Goal: Obtain resource: Download file/media

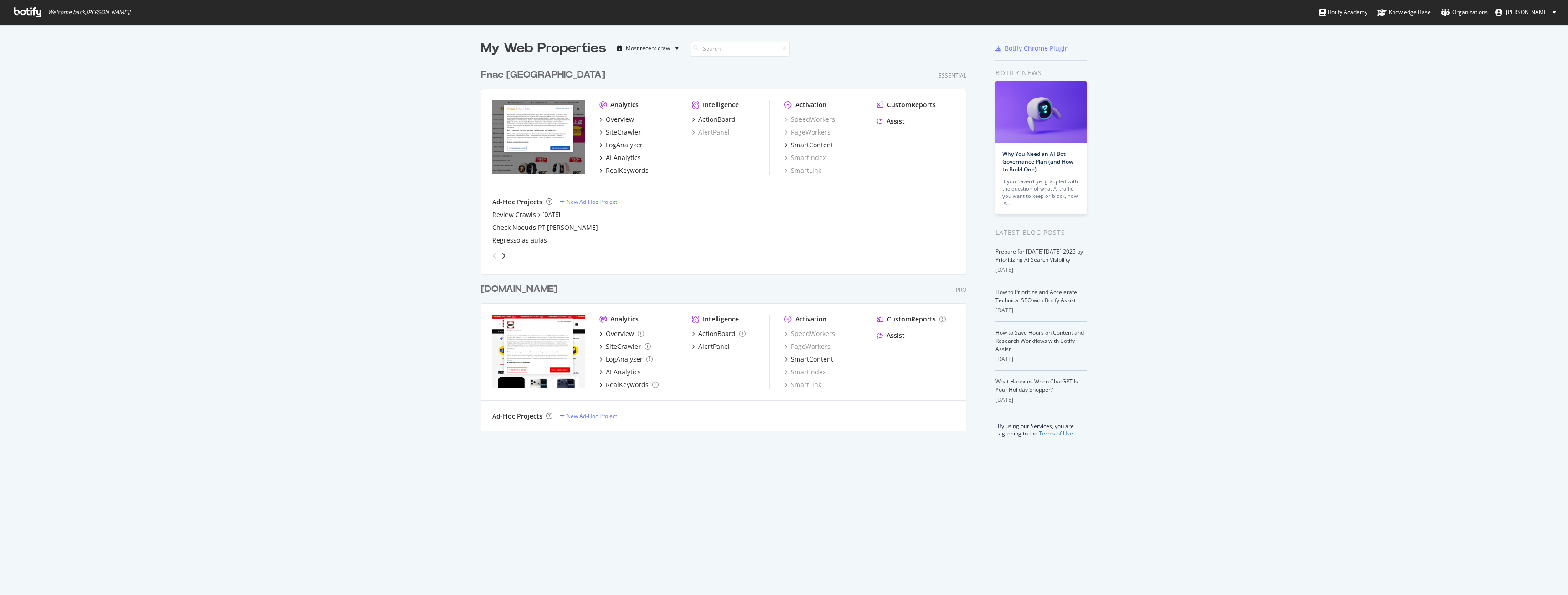
scroll to position [588, 1554]
click at [628, 133] on div "SiteCrawler" at bounding box center [623, 131] width 35 height 9
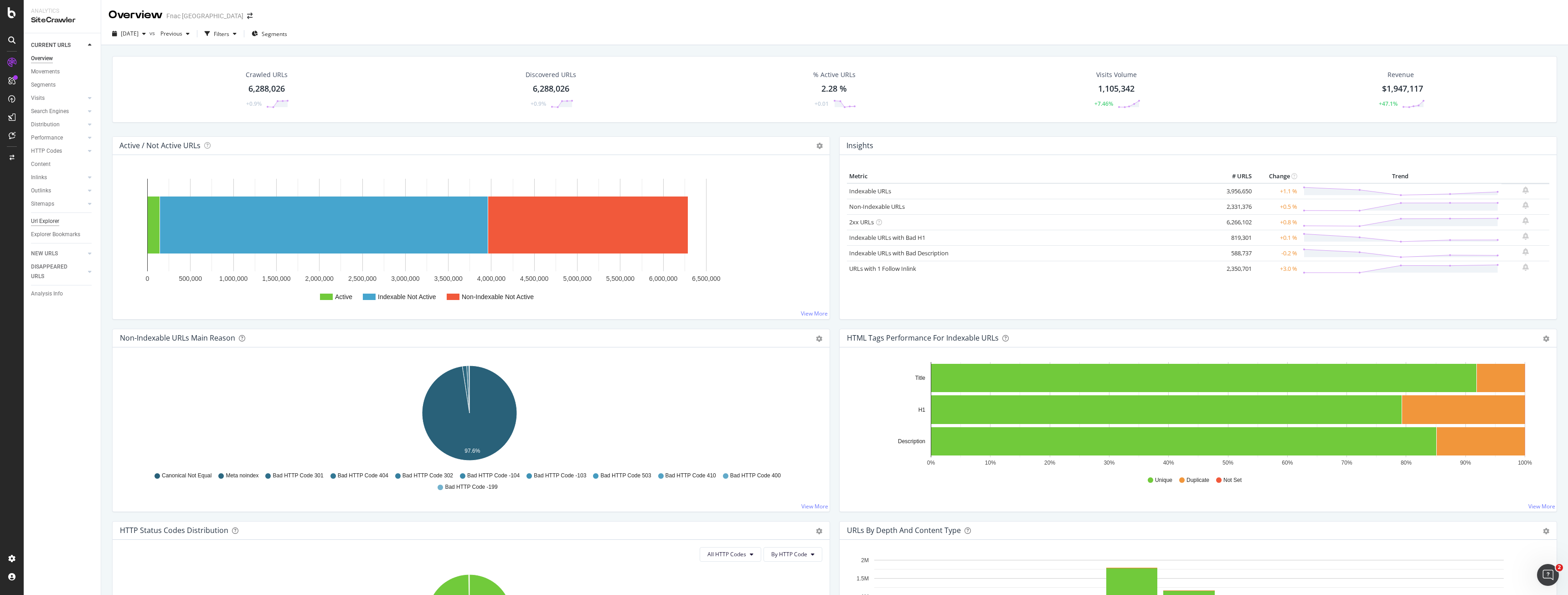
click at [58, 221] on div "Url Explorer" at bounding box center [45, 221] width 29 height 10
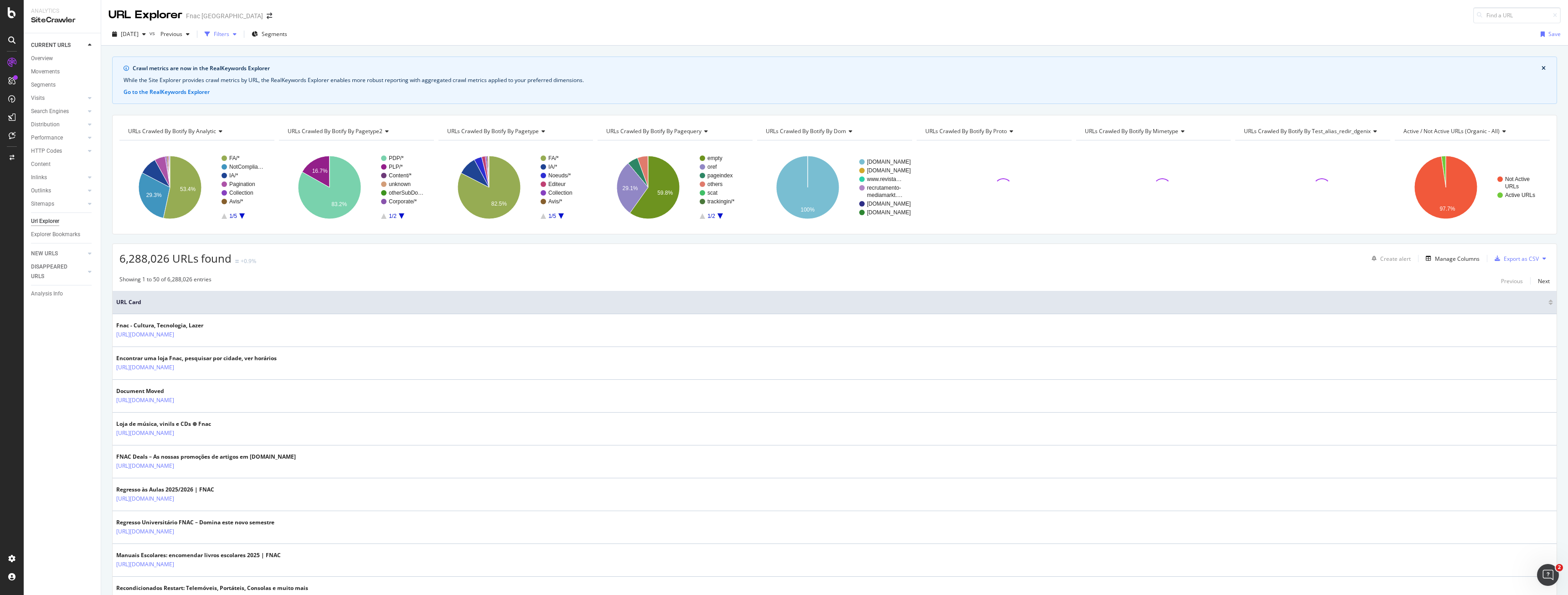
click at [240, 36] on div "button" at bounding box center [235, 34] width 11 height 6
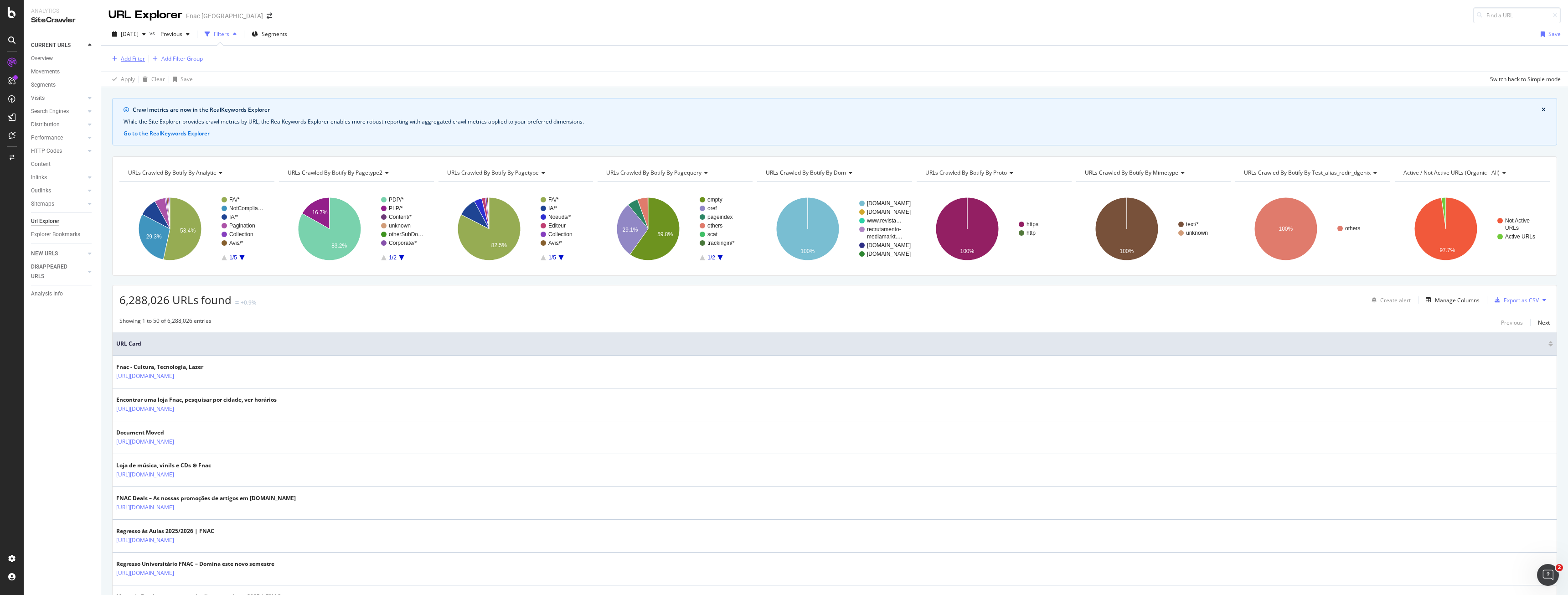
click at [128, 60] on div "Add Filter" at bounding box center [133, 59] width 24 height 8
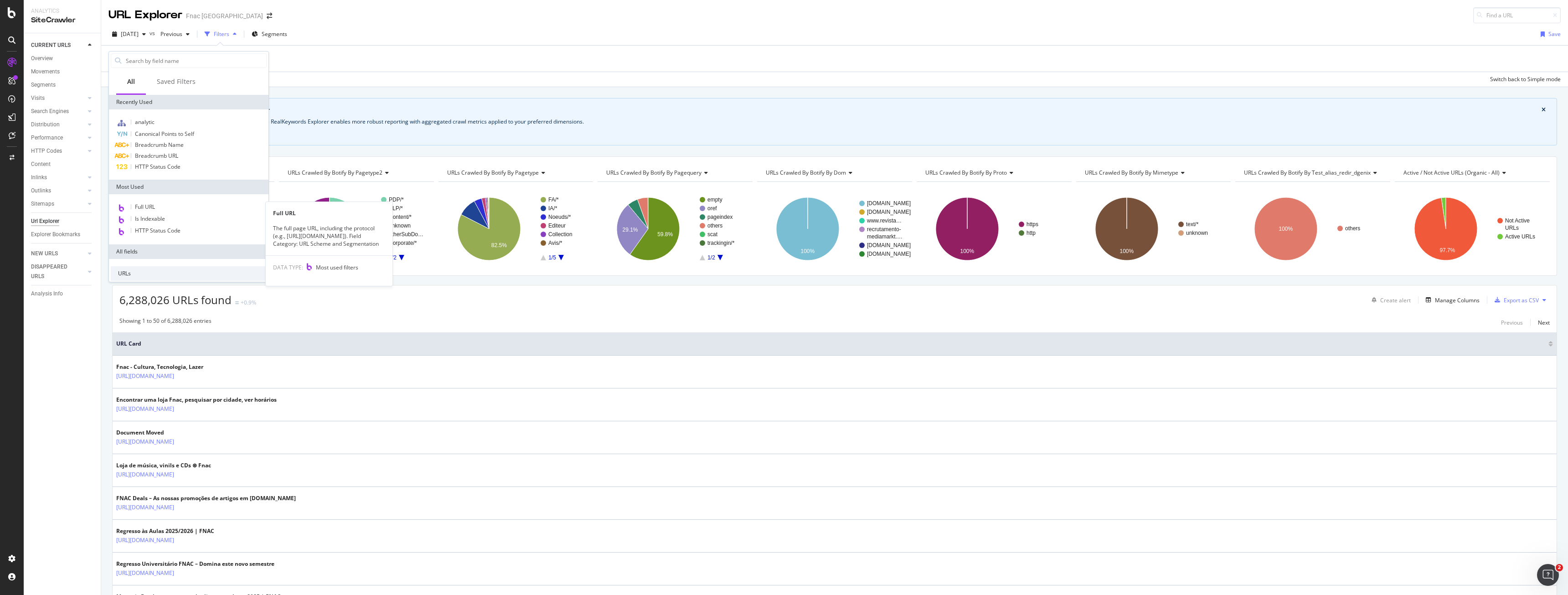
click at [157, 210] on div "Full URL" at bounding box center [189, 207] width 156 height 12
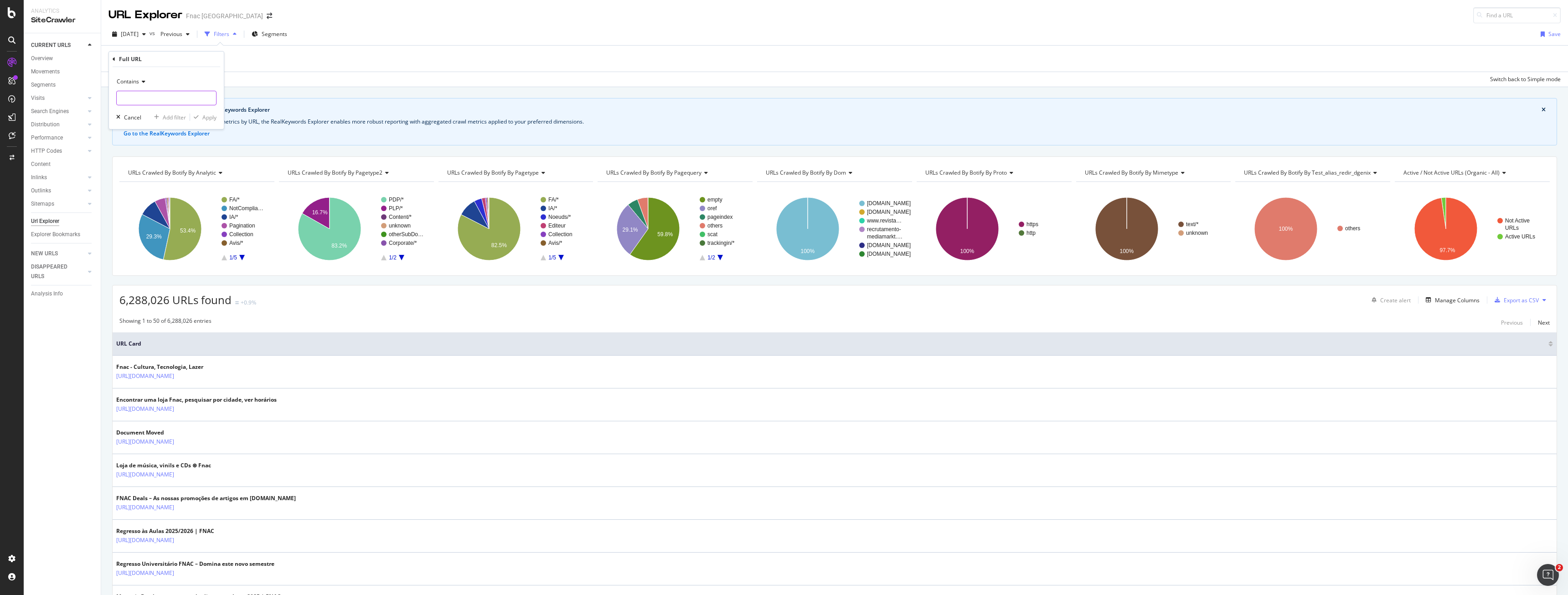
click at [152, 101] on input "text" at bounding box center [166, 98] width 99 height 14
type input "livro"
click at [207, 116] on div "Apply" at bounding box center [209, 118] width 14 height 8
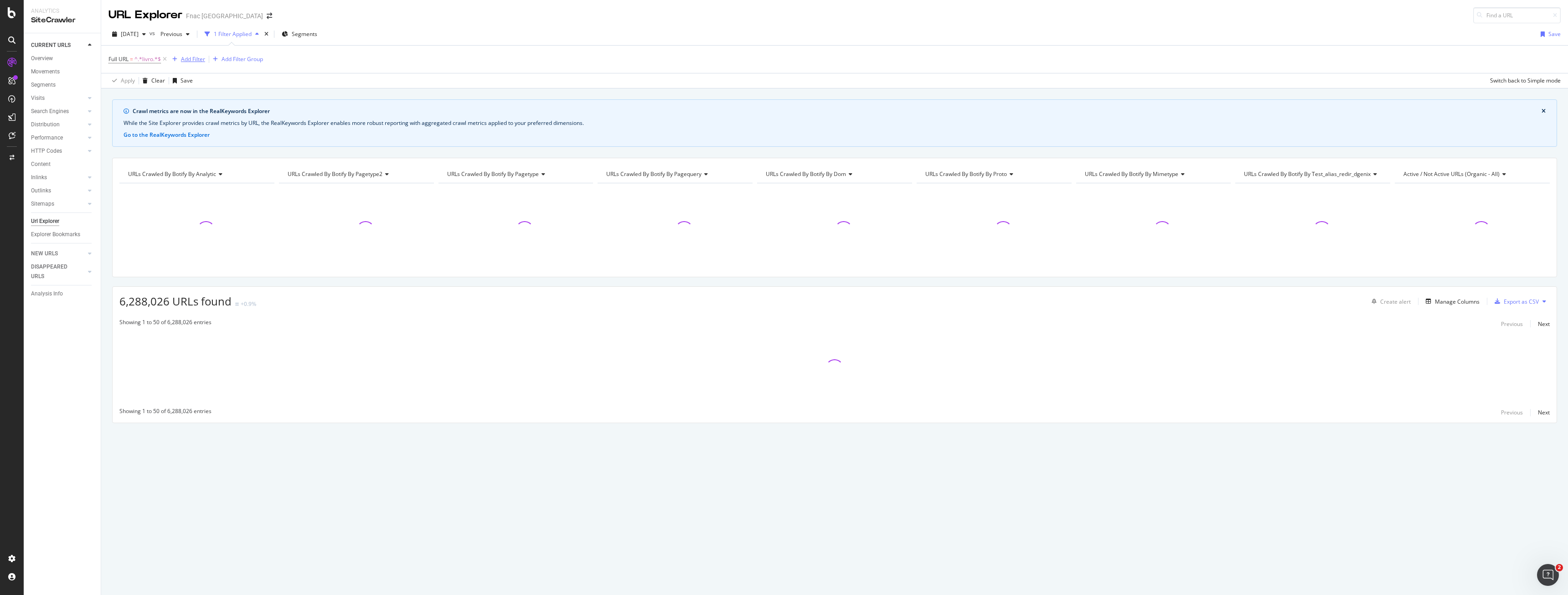
click at [193, 60] on div "Add Filter" at bounding box center [193, 59] width 24 height 8
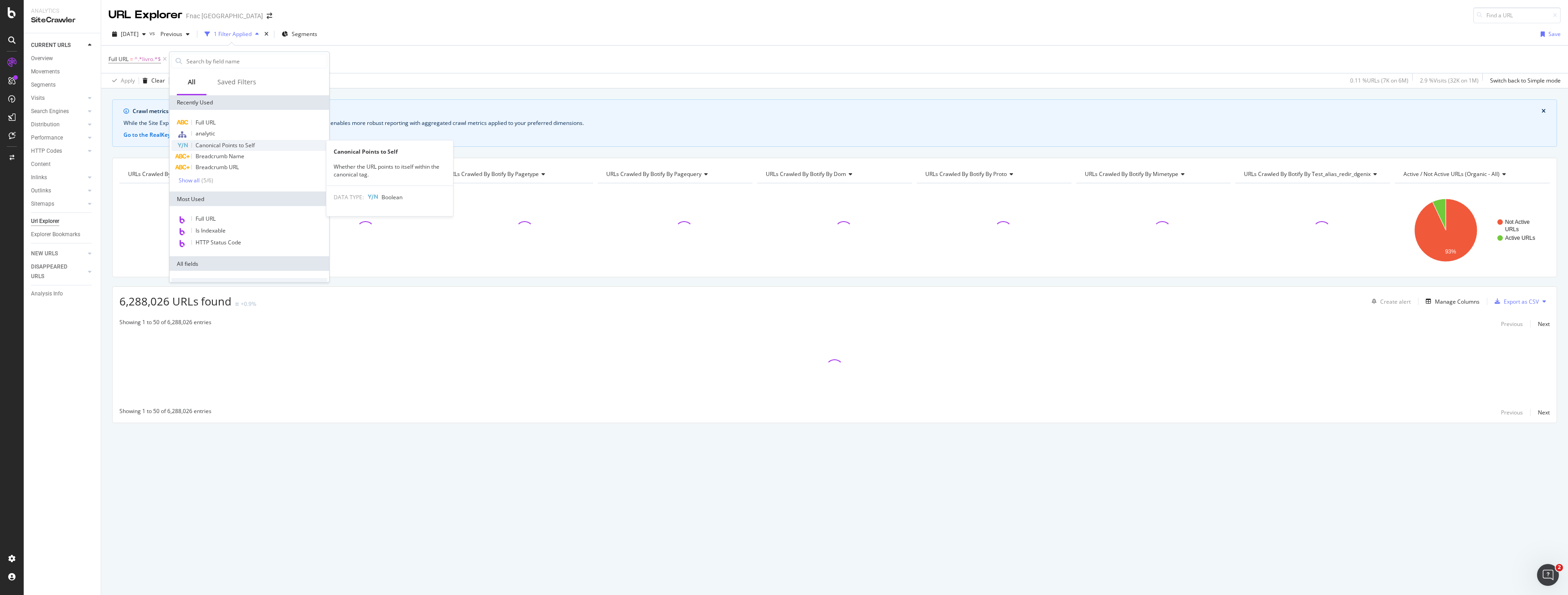
click at [219, 144] on span "Canonical Points to Self" at bounding box center [225, 146] width 59 height 8
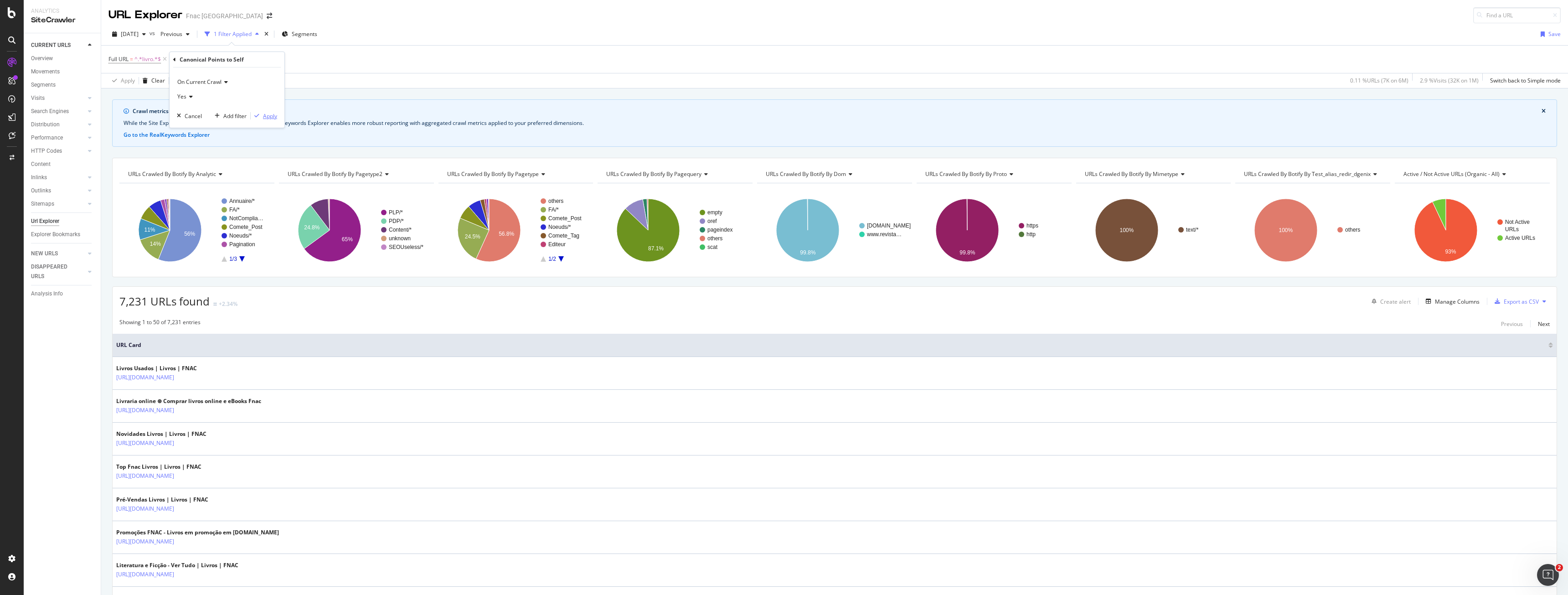
click at [269, 115] on div "Apply" at bounding box center [270, 116] width 14 height 8
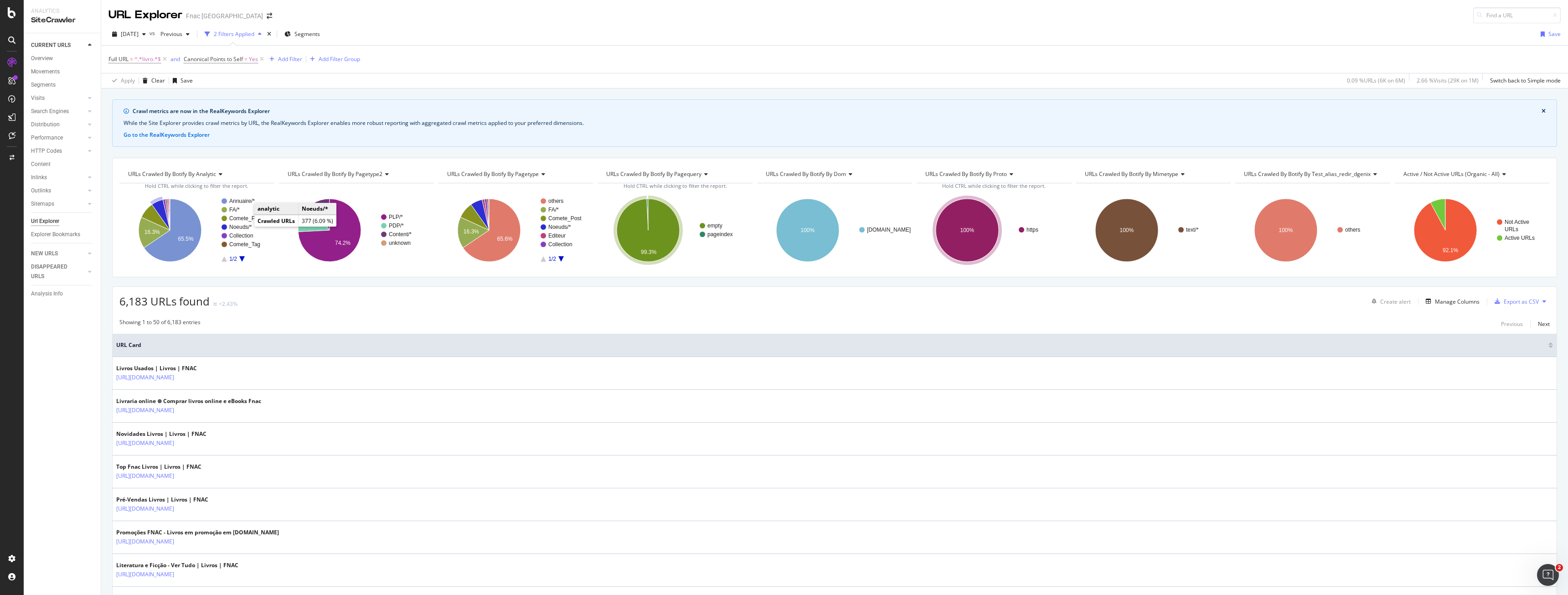
click at [243, 228] on text "Noeuds/*" at bounding box center [240, 227] width 23 height 6
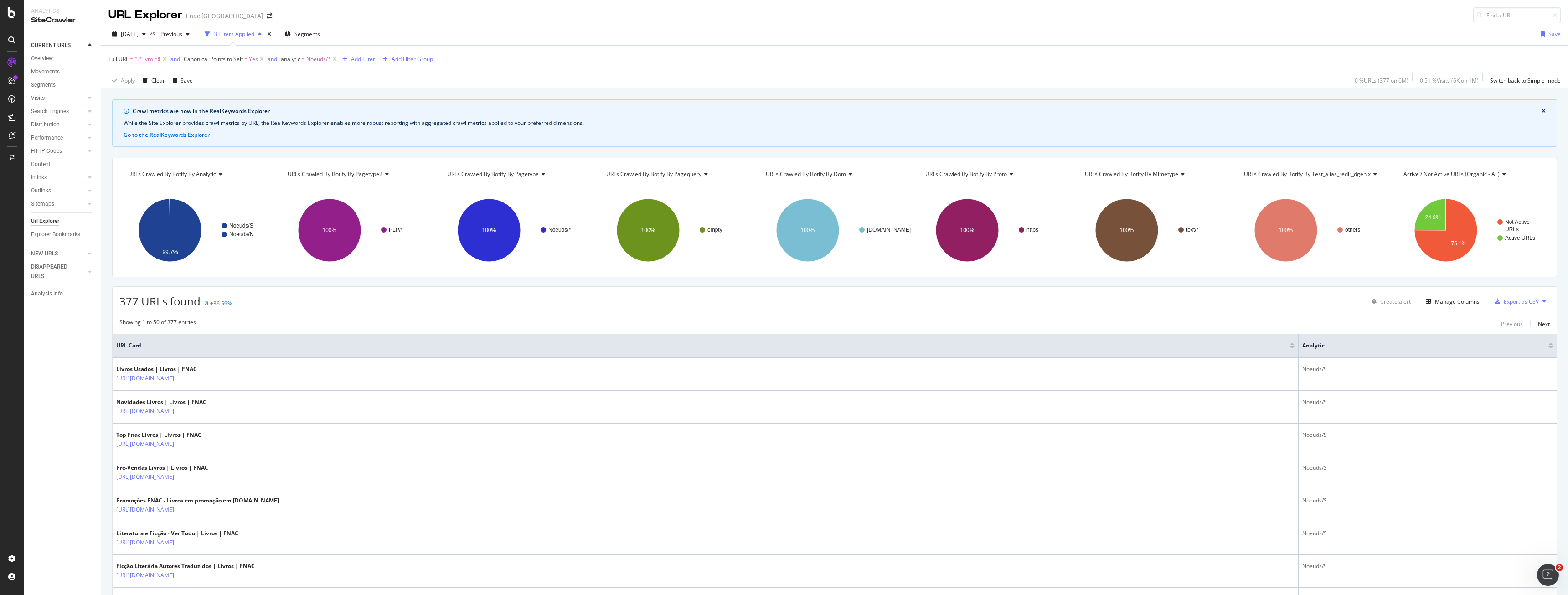
click at [372, 59] on div "Add Filter" at bounding box center [363, 59] width 24 height 8
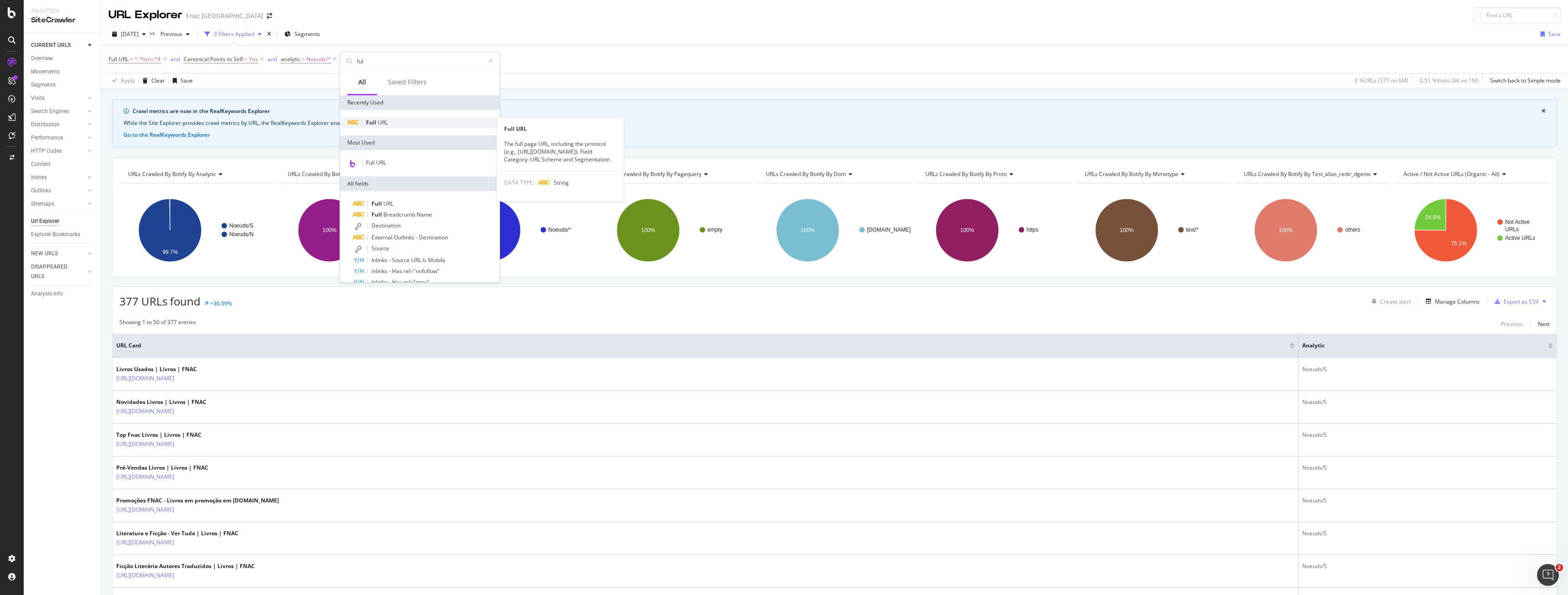
type input "ful"
click at [391, 122] on div "Full URL" at bounding box center [420, 122] width 156 height 11
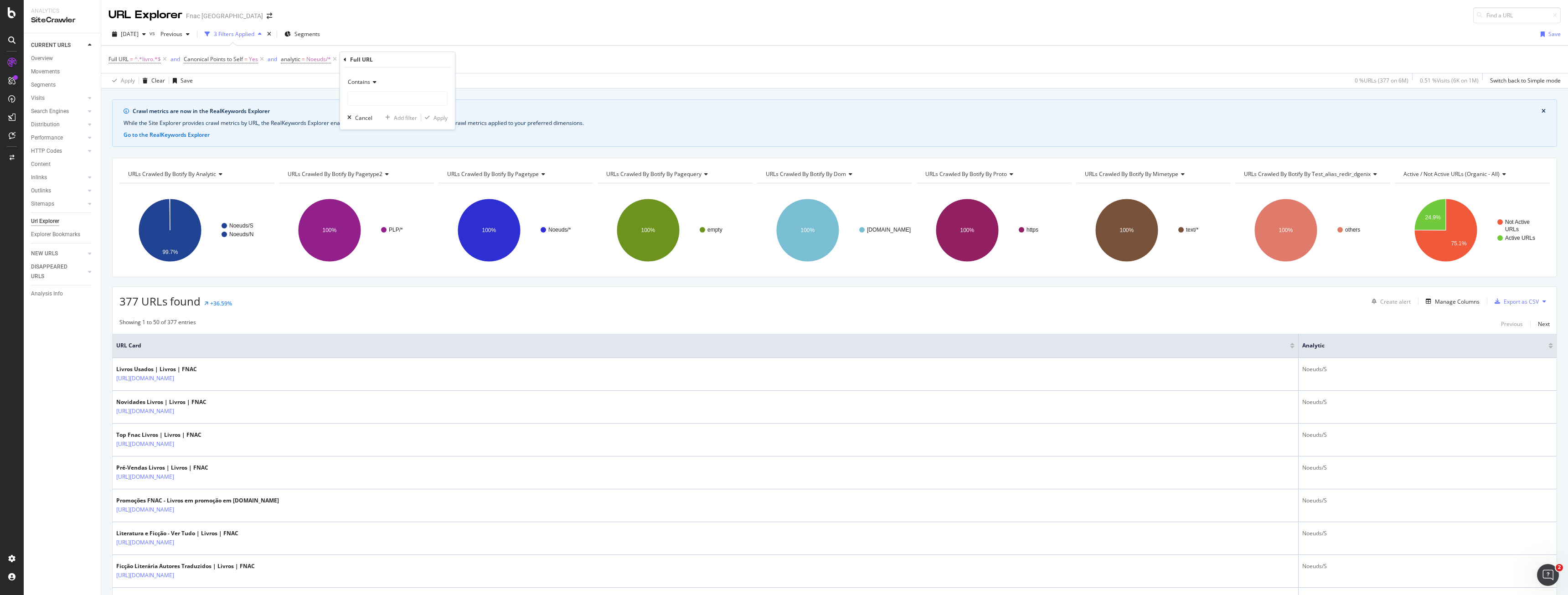
click at [379, 83] on div "Contains" at bounding box center [398, 82] width 100 height 14
click at [399, 180] on div "Doesn't contain" at bounding box center [398, 183] width 98 height 12
click at [380, 96] on input "text" at bounding box center [397, 99] width 99 height 14
type input "ebook"
click at [430, 121] on div "Apply" at bounding box center [434, 118] width 26 height 8
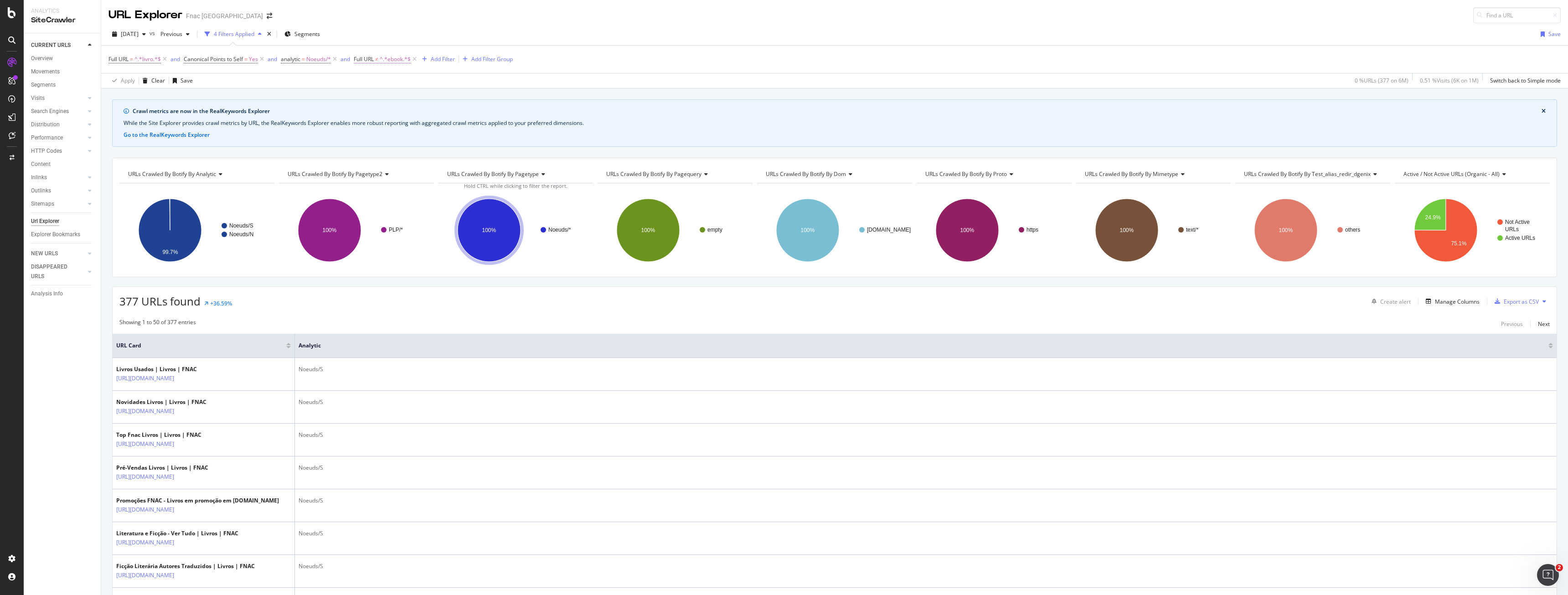
click at [399, 58] on span "^.*ebook.*$" at bounding box center [395, 59] width 31 height 13
click at [374, 95] on input "ebook" at bounding box center [406, 97] width 86 height 14
click at [373, 95] on input "ebook" at bounding box center [406, 97] width 86 height 14
click at [372, 95] on input "ebook" at bounding box center [406, 97] width 86 height 14
type input "eBook"
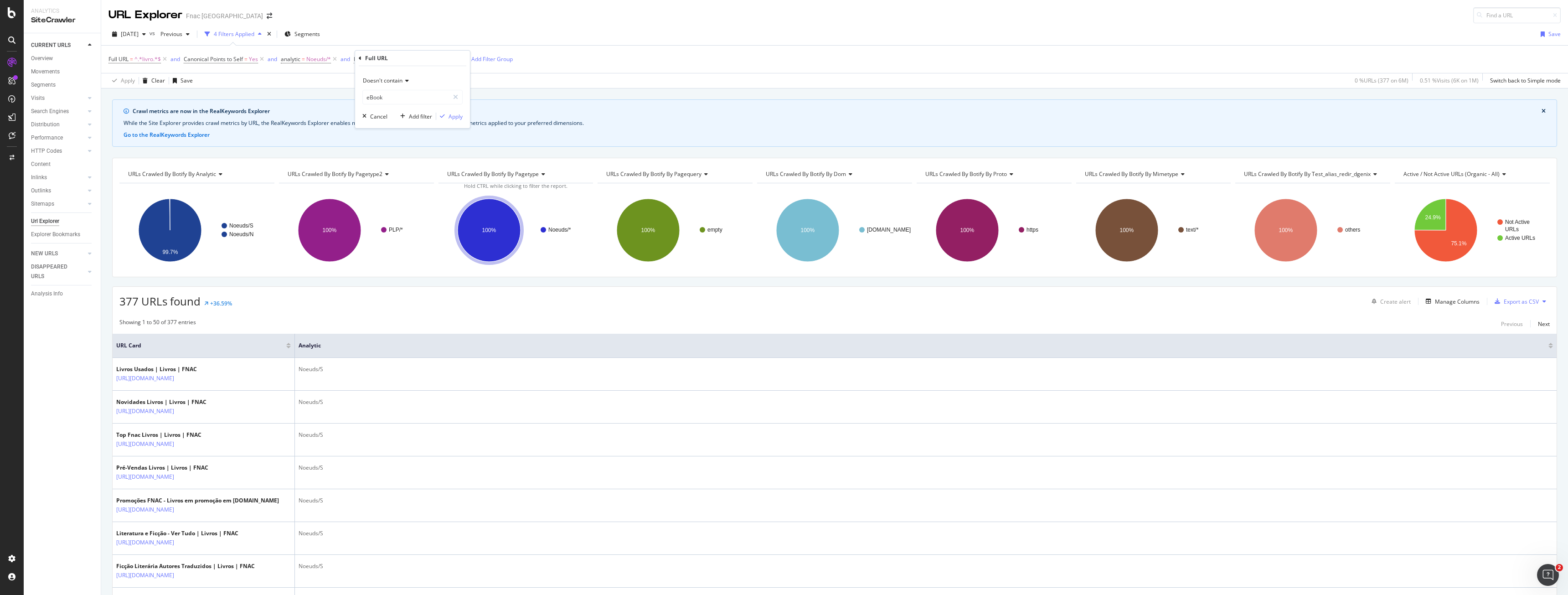
click at [455, 111] on div "Doesn't contain eBook Cancel Add filter Apply" at bounding box center [412, 97] width 115 height 62
click at [456, 114] on div "Apply" at bounding box center [456, 117] width 14 height 8
click at [1539, 305] on button at bounding box center [1544, 301] width 11 height 14
click at [1547, 290] on div "369 URLs found +37.68% Create alert Manage Columns Export as CSV" at bounding box center [835, 298] width 1444 height 22
click at [1529, 301] on div "Export as CSV" at bounding box center [1521, 301] width 35 height 8
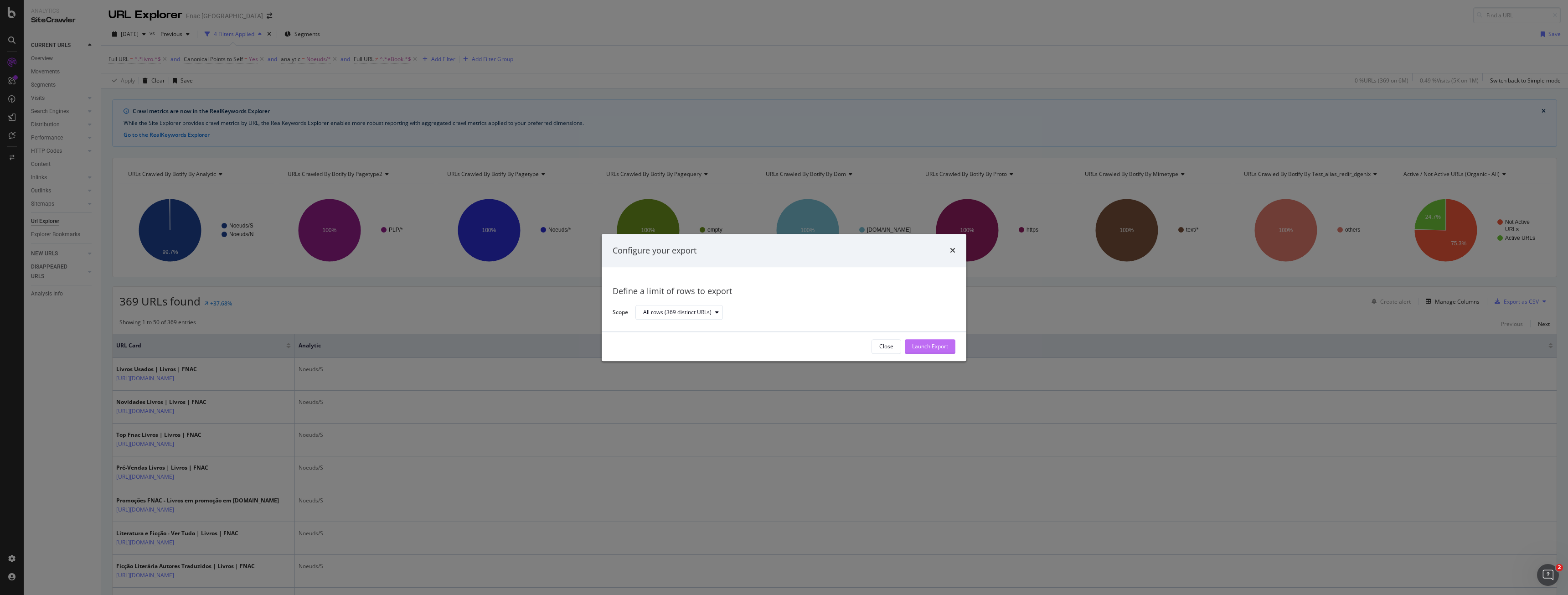
click at [948, 342] on button "Launch Export" at bounding box center [930, 346] width 51 height 14
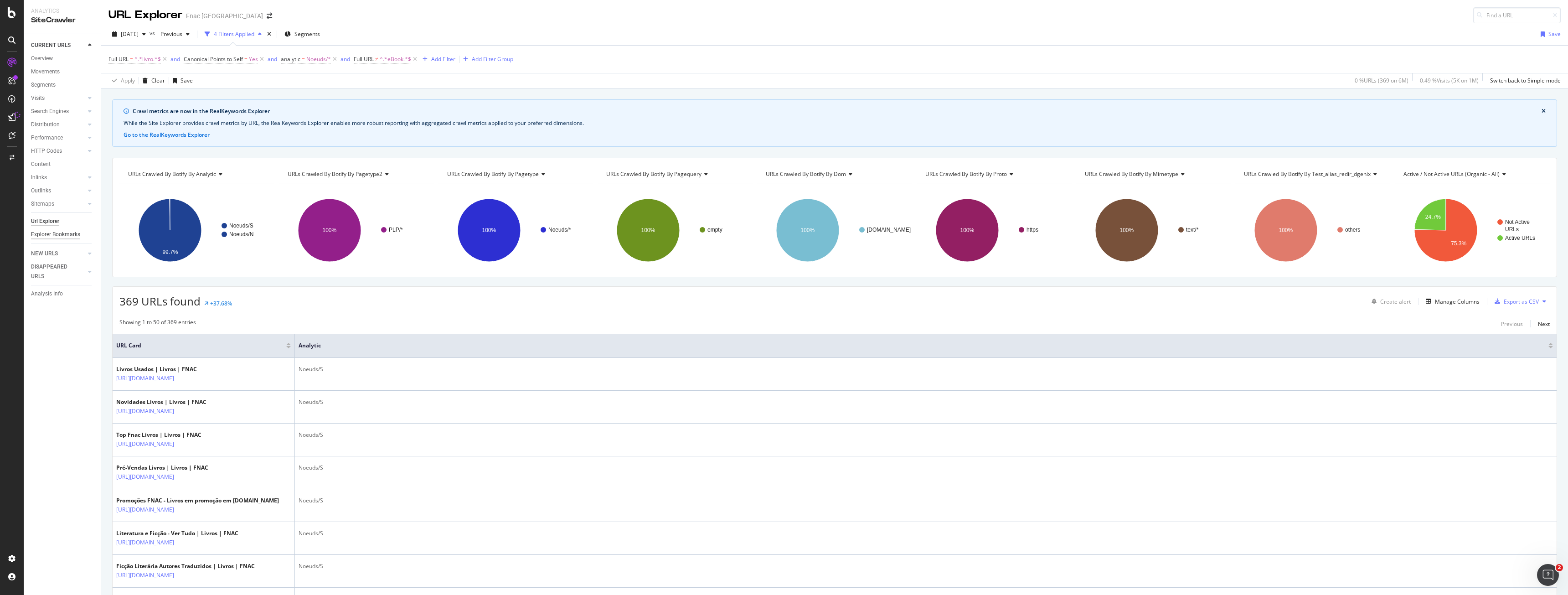
click at [52, 231] on div "Explorer Bookmarks" at bounding box center [56, 235] width 49 height 10
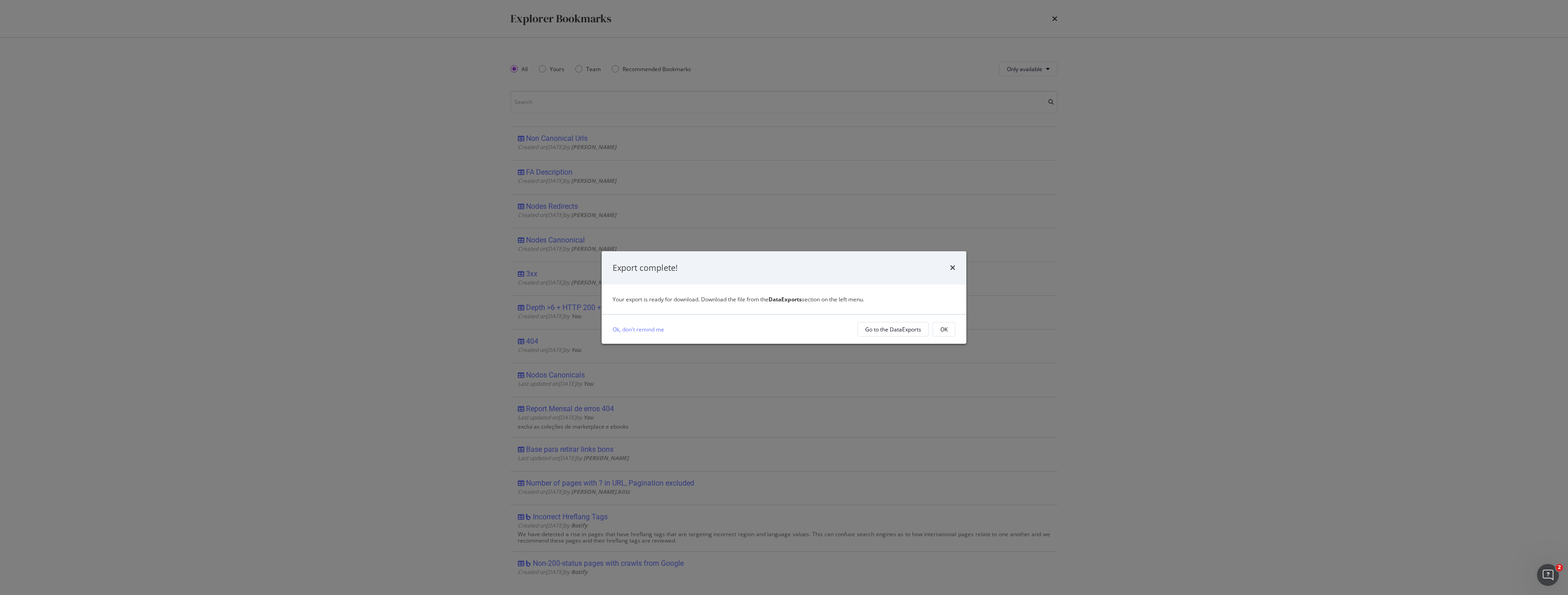
click at [1130, 52] on div "Export complete! Your export is ready for download. Download the file from the …" at bounding box center [784, 298] width 1568 height 595
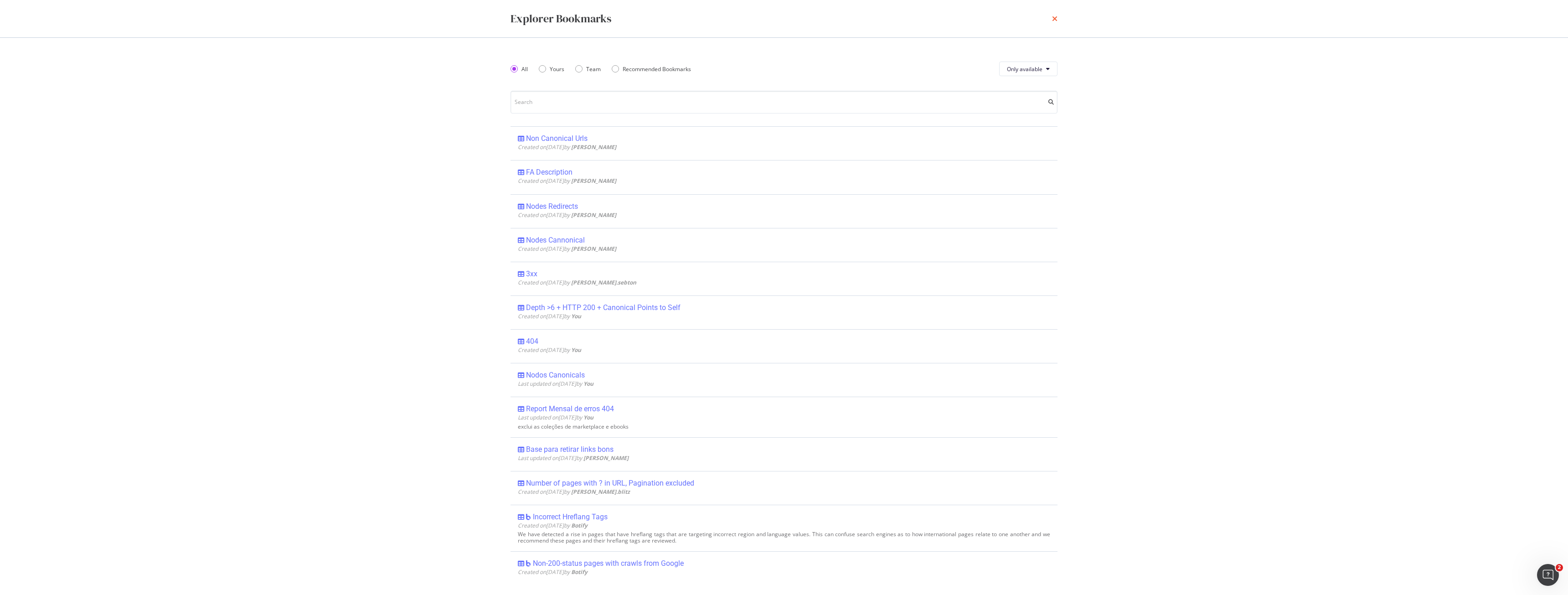
click at [1052, 19] on icon "times" at bounding box center [1054, 18] width 6 height 7
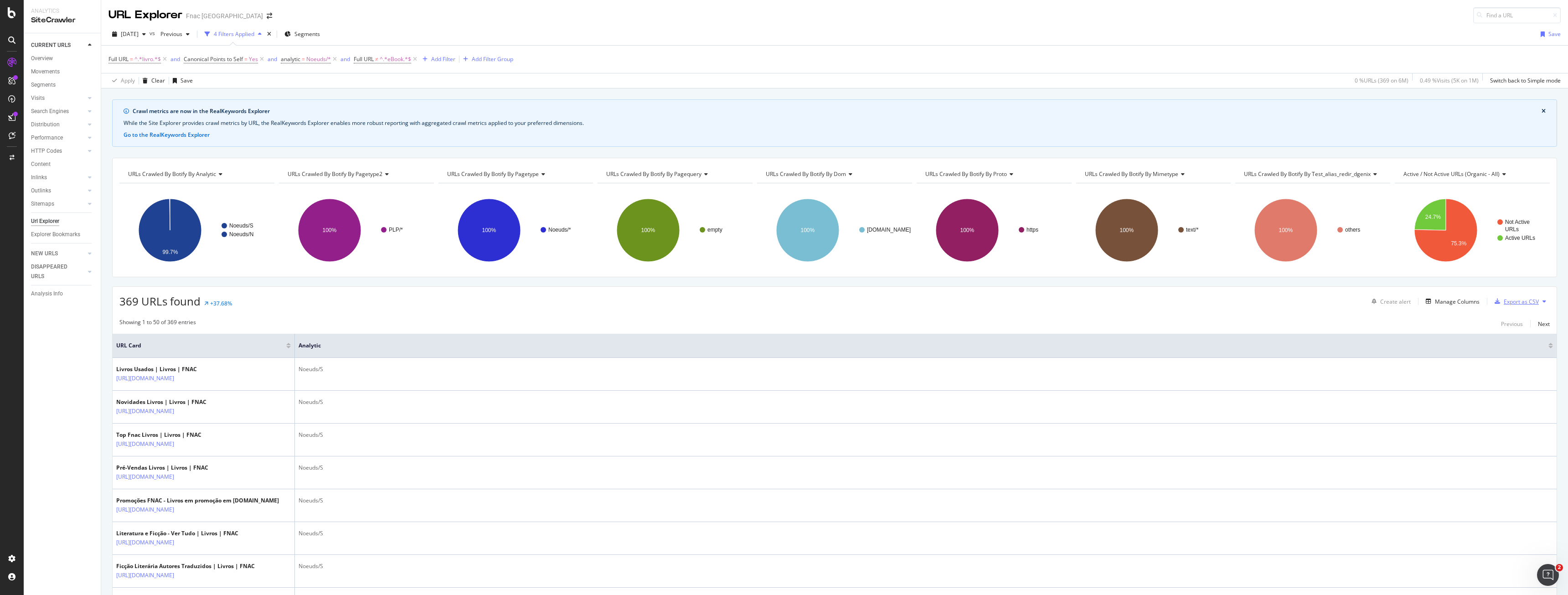
click at [1527, 301] on div "Export as CSV" at bounding box center [1521, 301] width 35 height 8
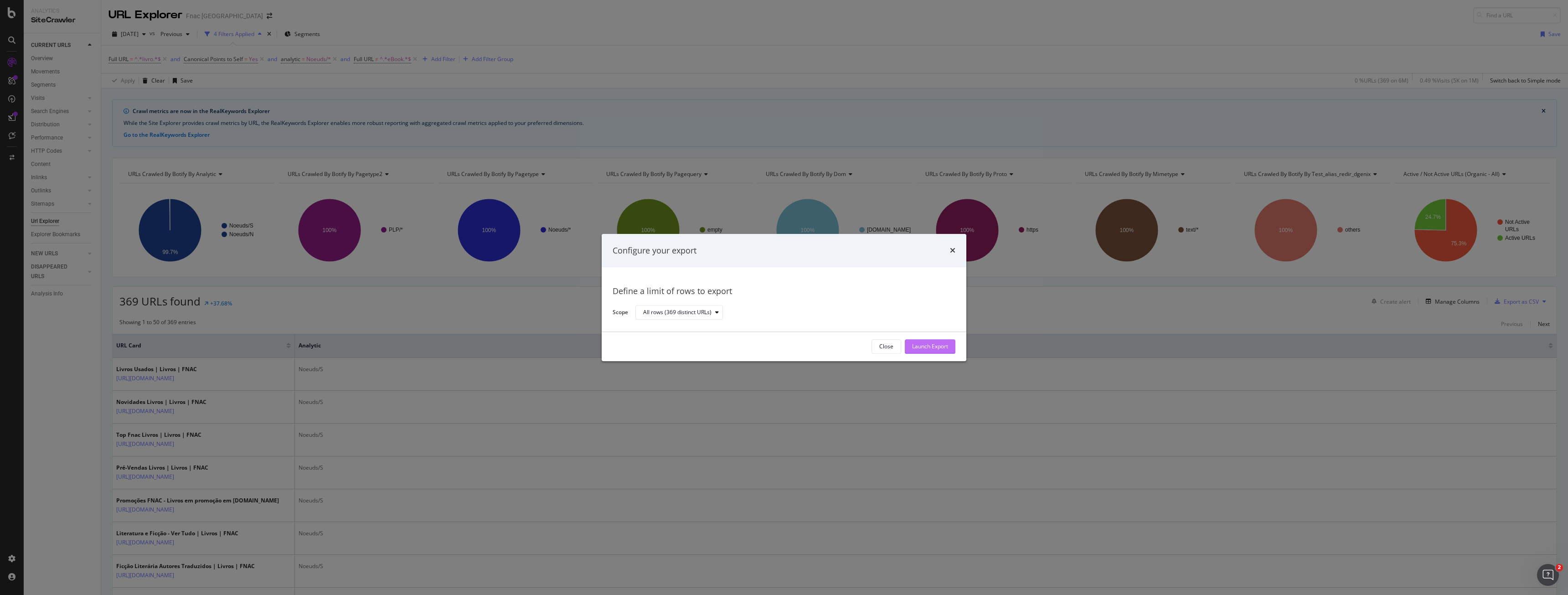
click at [936, 351] on div "Launch Export" at bounding box center [929, 346] width 36 height 14
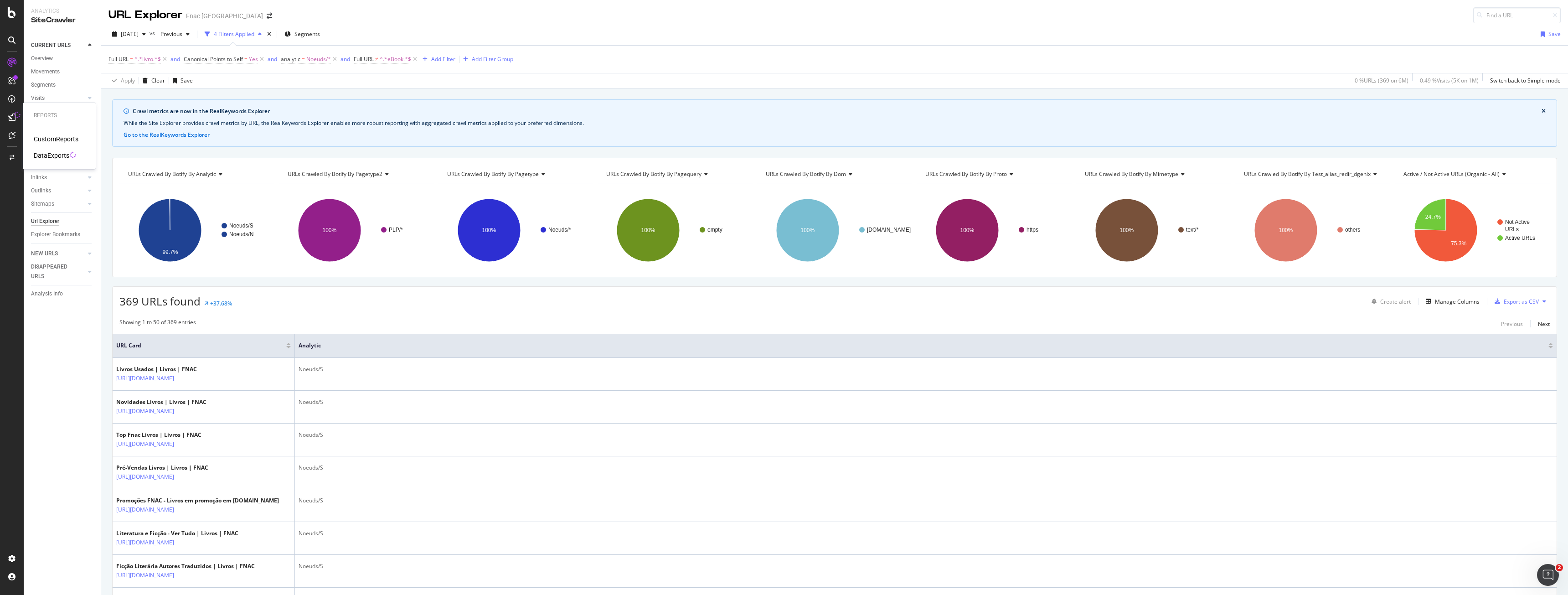
click at [45, 152] on div "DataExports" at bounding box center [51, 155] width 36 height 9
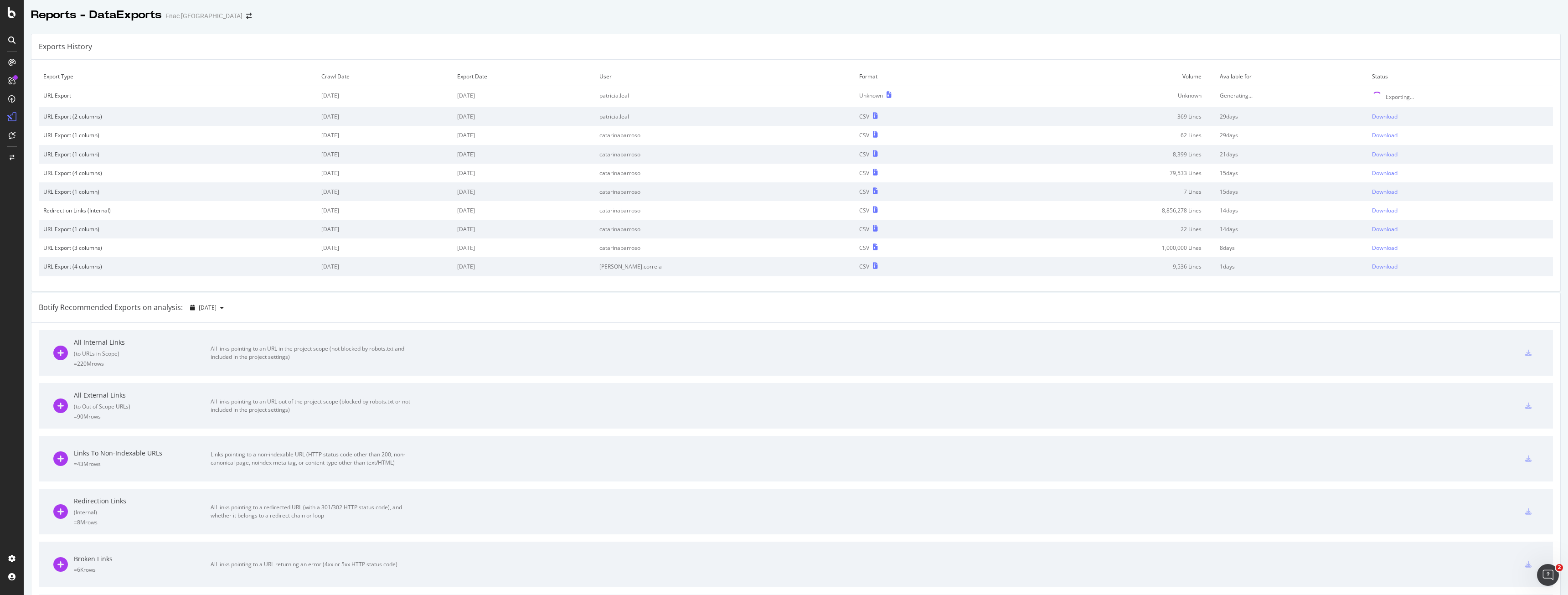
click at [1091, 64] on div "Export Type Crawl Date Export Date User Format Volume Available for Status URL …" at bounding box center [796, 175] width 1529 height 231
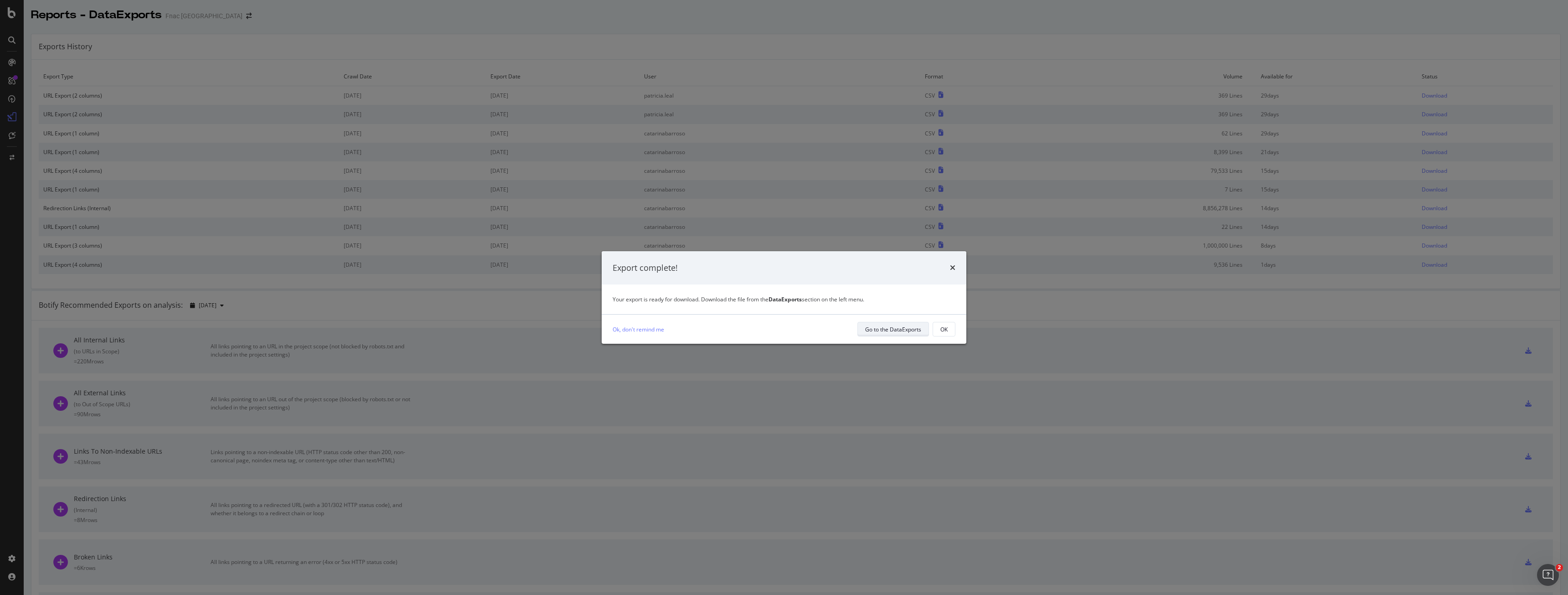
click at [909, 330] on div "Go to the DataExports" at bounding box center [893, 329] width 56 height 8
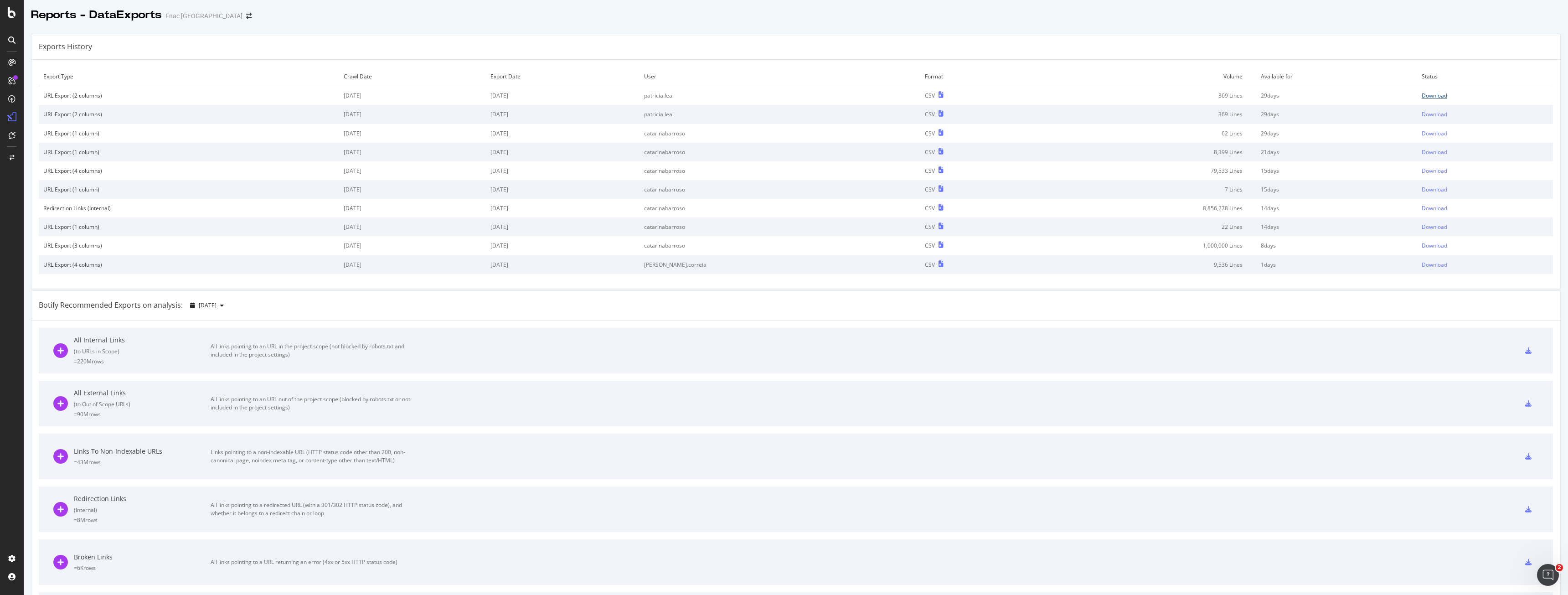
click at [1422, 95] on div "Download" at bounding box center [1434, 95] width 25 height 8
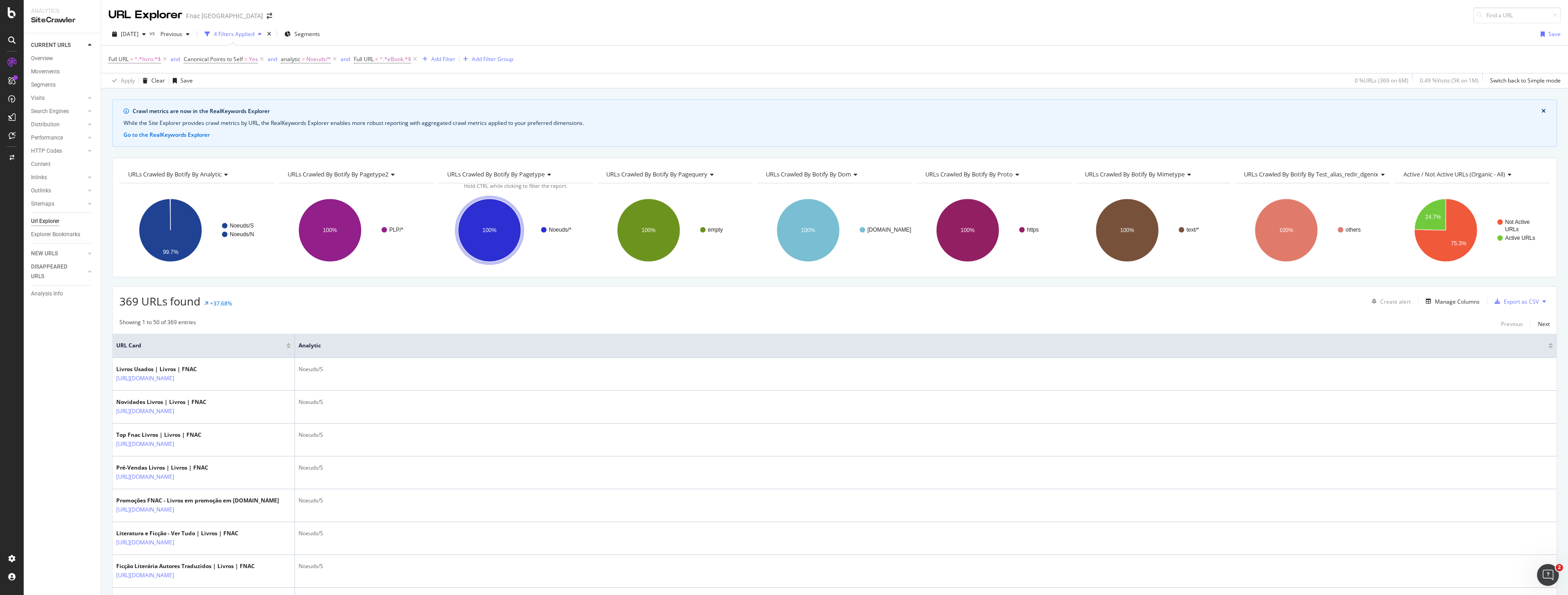
click at [53, 220] on div "Url Explorer" at bounding box center [45, 221] width 29 height 10
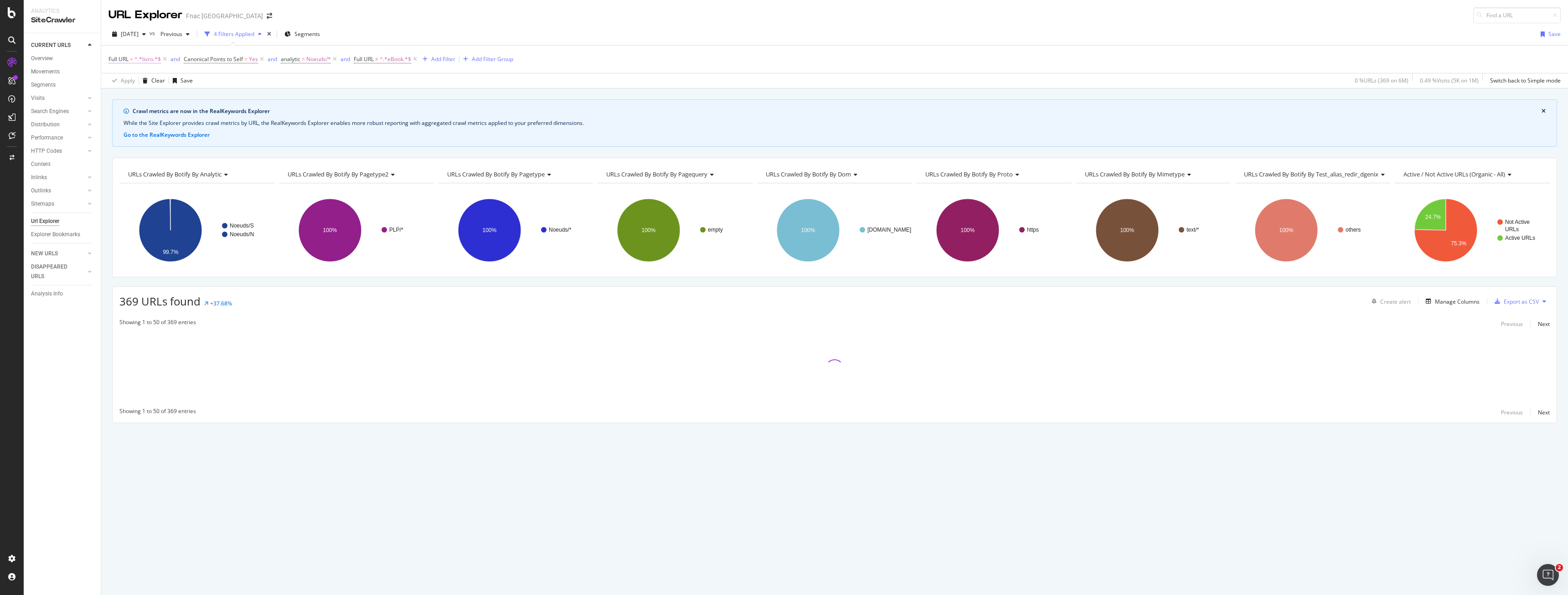
click at [143, 57] on span "^.*livro.*$" at bounding box center [147, 59] width 26 height 13
click at [141, 98] on input "livro" at bounding box center [160, 97] width 86 height 14
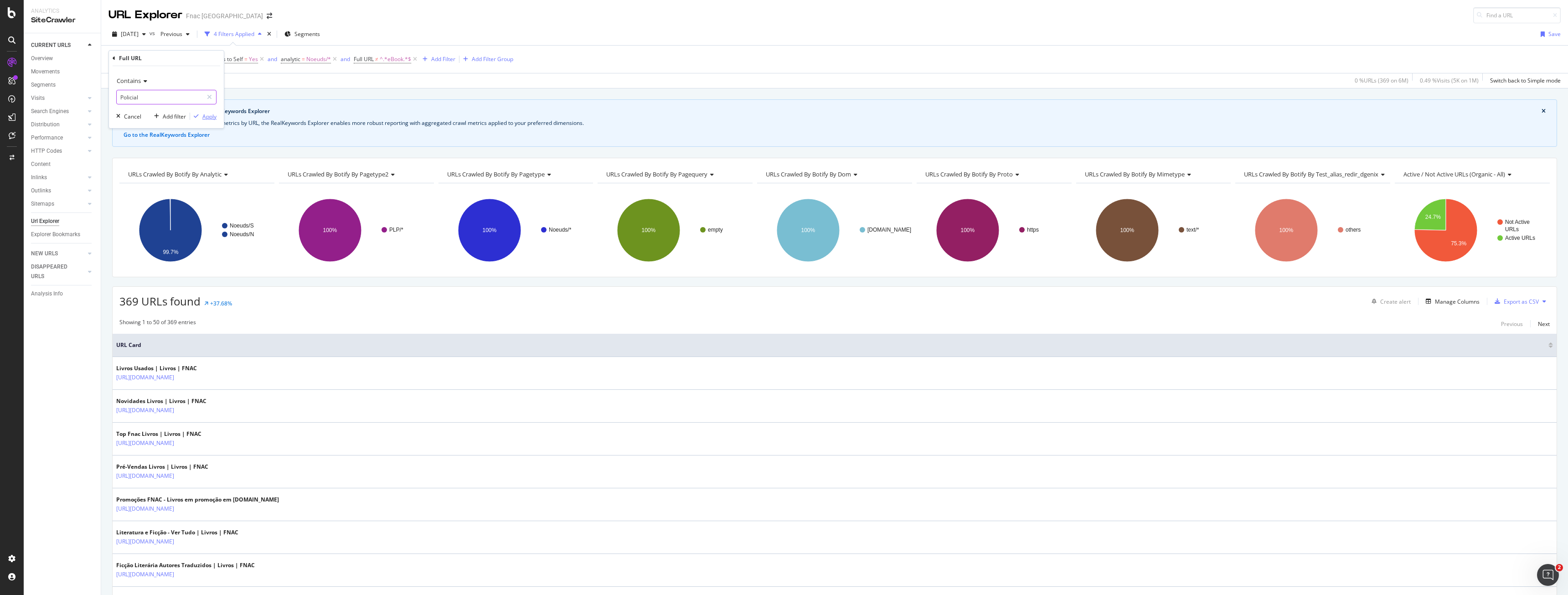
type input "Policial"
click at [204, 119] on div "Apply" at bounding box center [209, 117] width 14 height 8
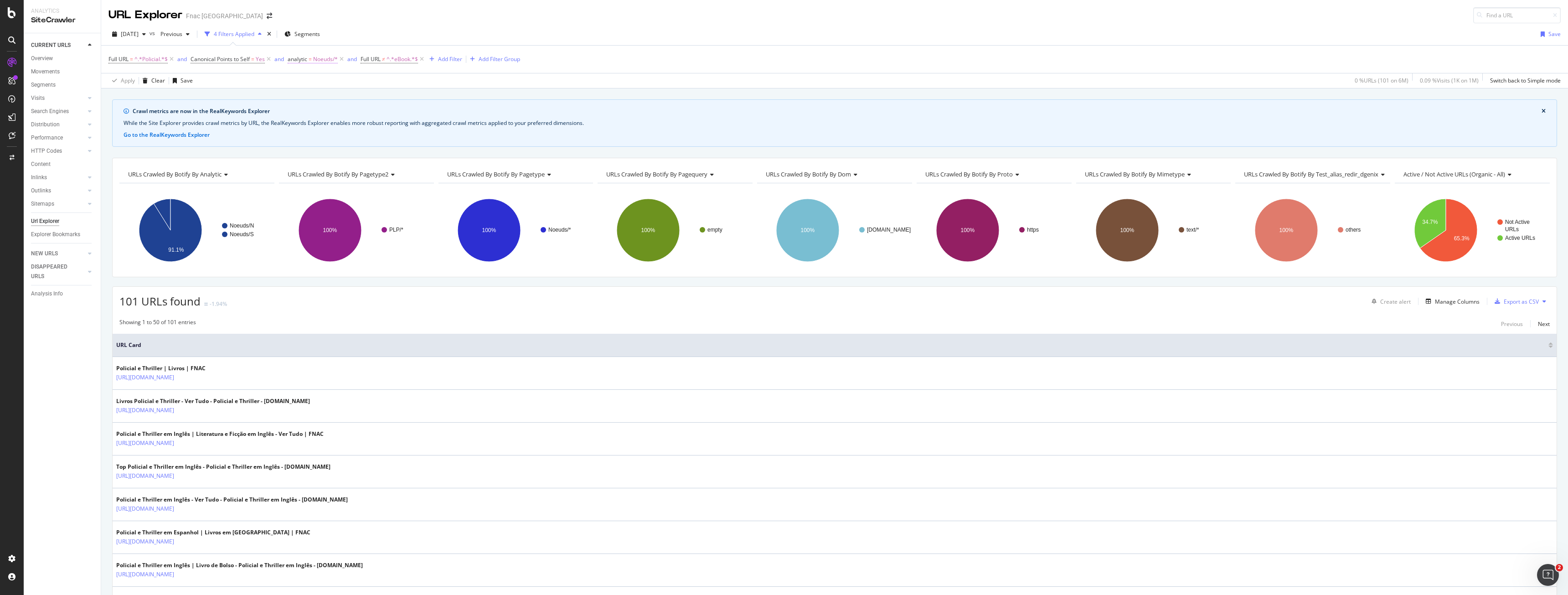
click at [327, 57] on span "Noeuds/*" at bounding box center [325, 59] width 25 height 13
click at [318, 129] on span "With Children" at bounding box center [314, 129] width 37 height 8
click at [317, 111] on span "Noeuds" at bounding box center [307, 112] width 21 height 8
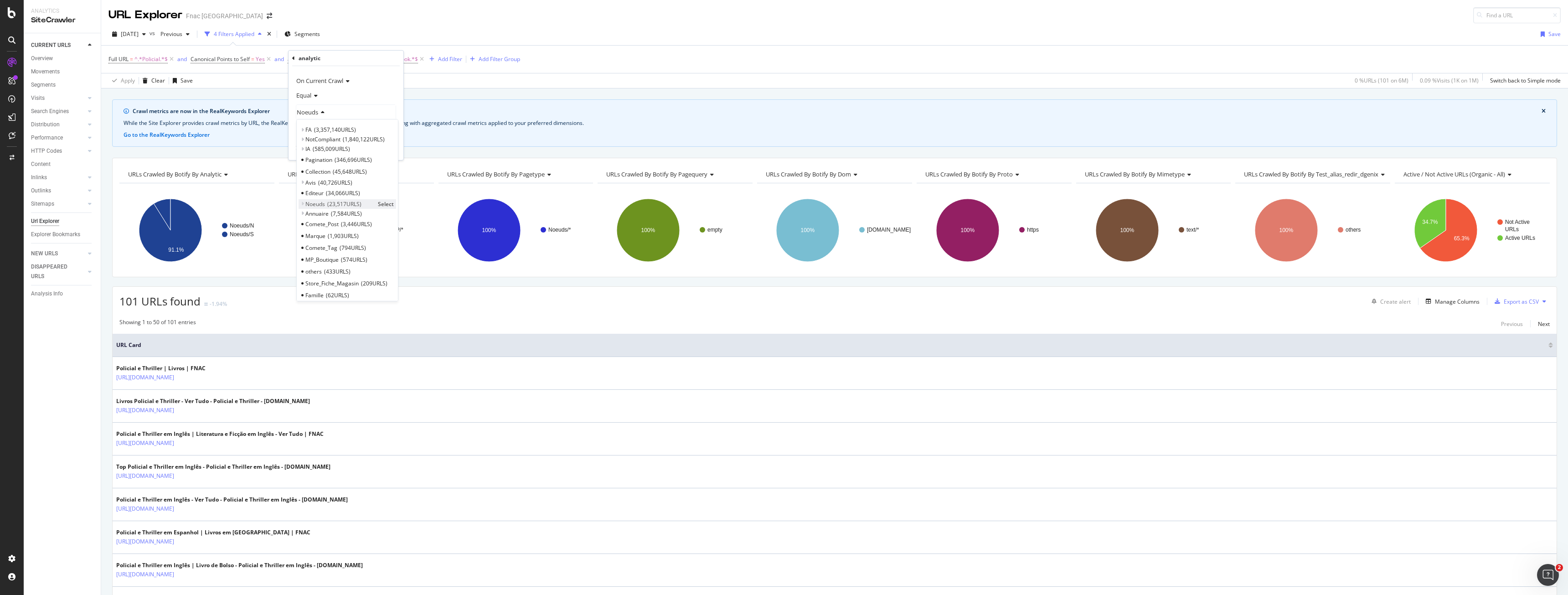
click at [302, 204] on icon at bounding box center [302, 204] width 3 height 6
click at [311, 212] on span "N" at bounding box center [312, 215] width 4 height 8
click at [390, 150] on div "Apply" at bounding box center [389, 149] width 14 height 8
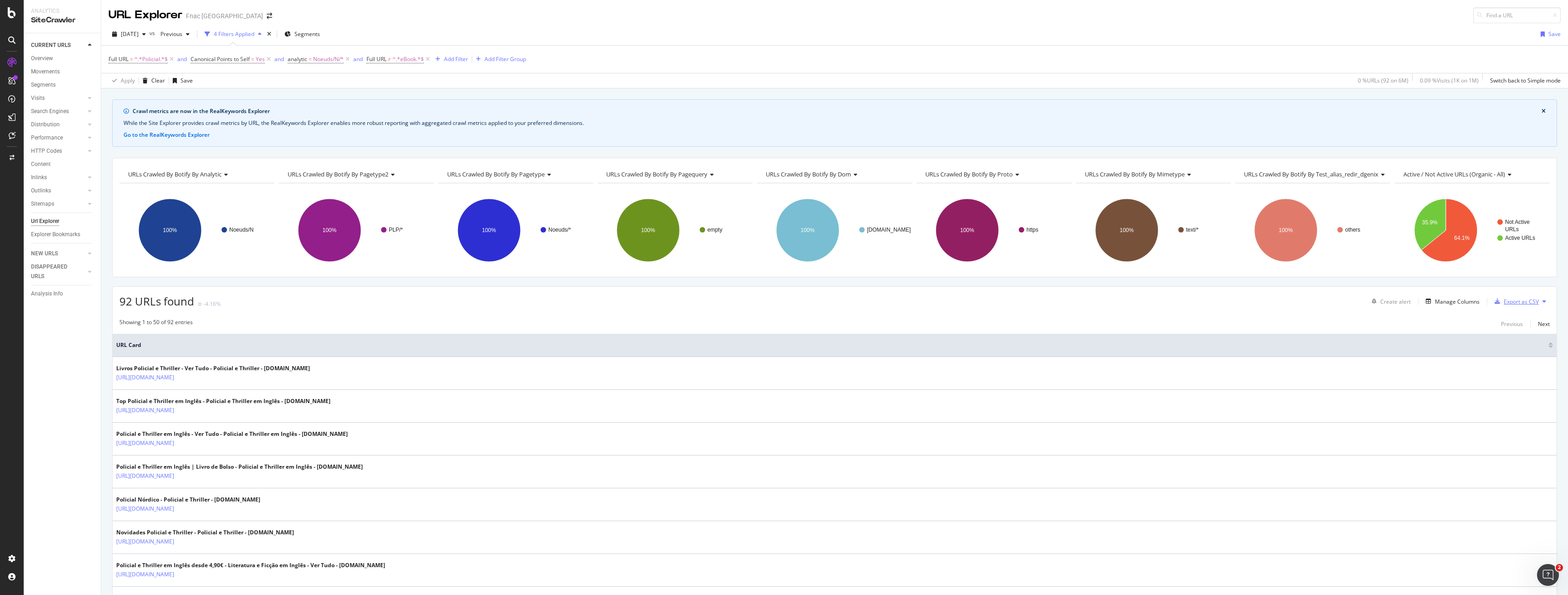
click at [1508, 301] on div "Export as CSV" at bounding box center [1521, 301] width 35 height 8
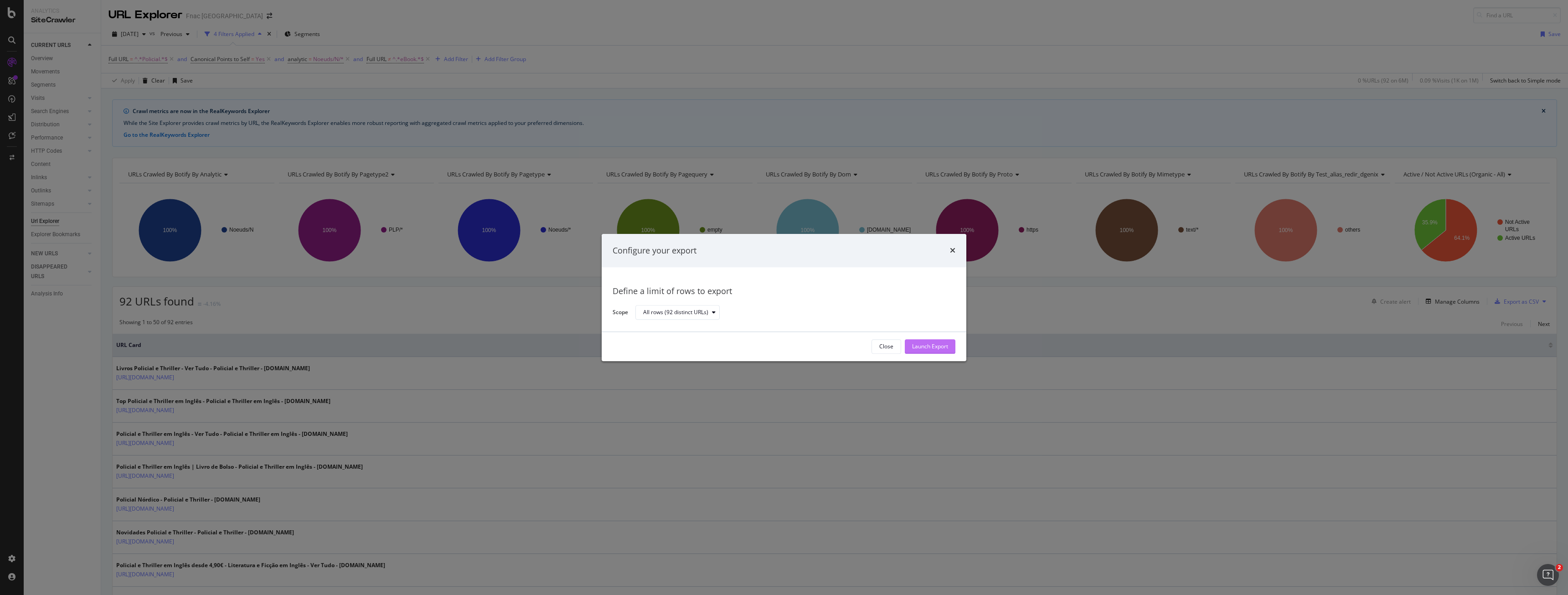
click at [948, 344] on button "Launch Export" at bounding box center [930, 346] width 51 height 14
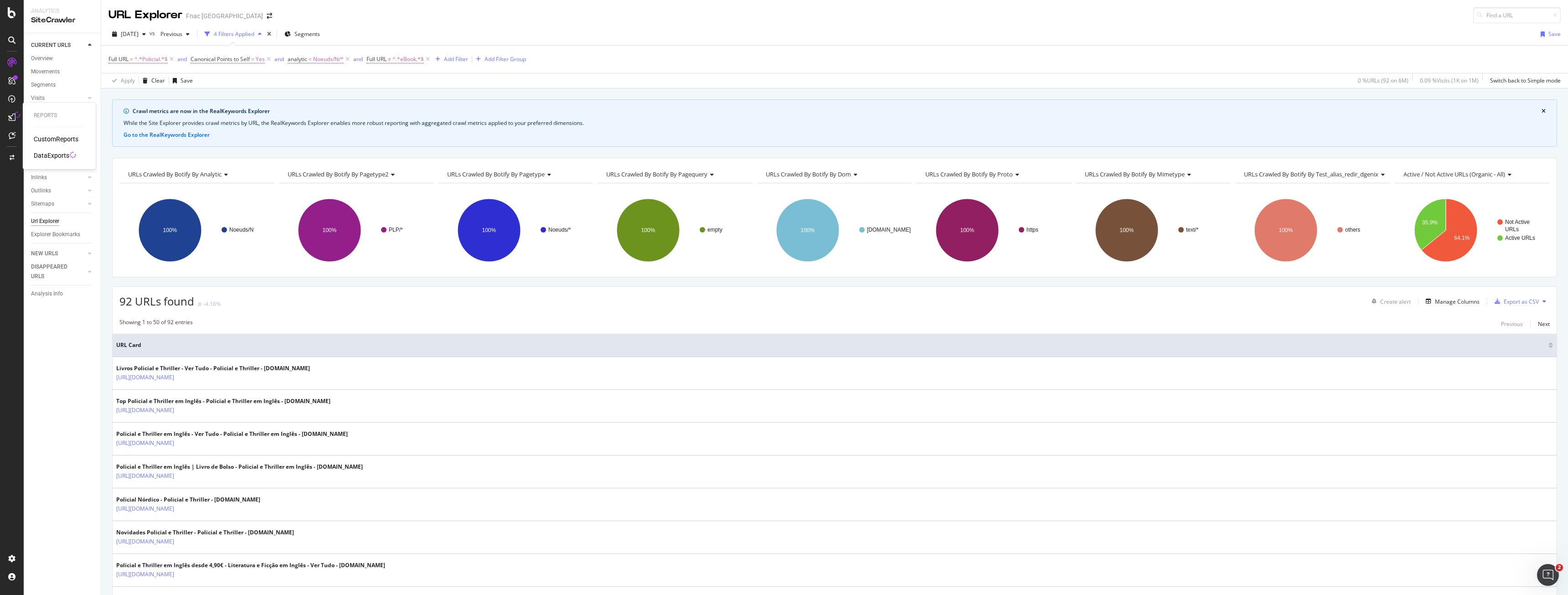
click at [14, 115] on icon at bounding box center [18, 115] width 8 height 8
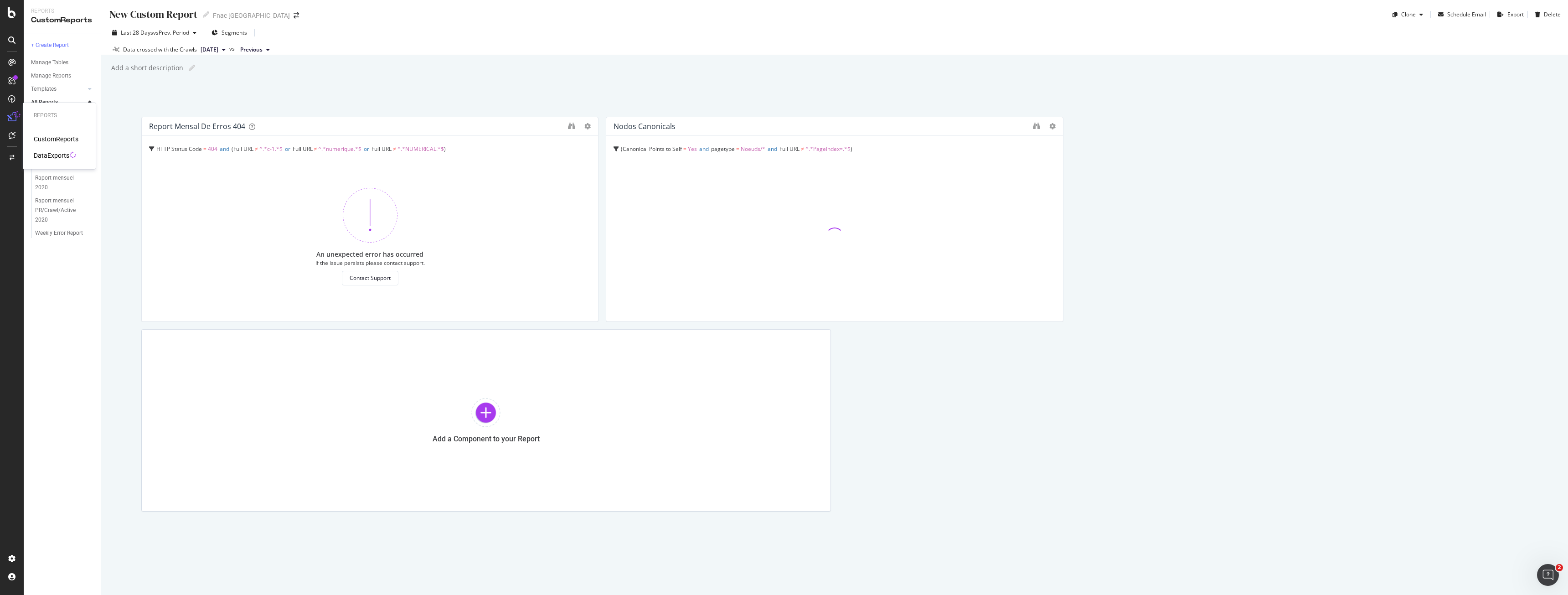
click at [45, 154] on div "DataExports" at bounding box center [51, 155] width 36 height 9
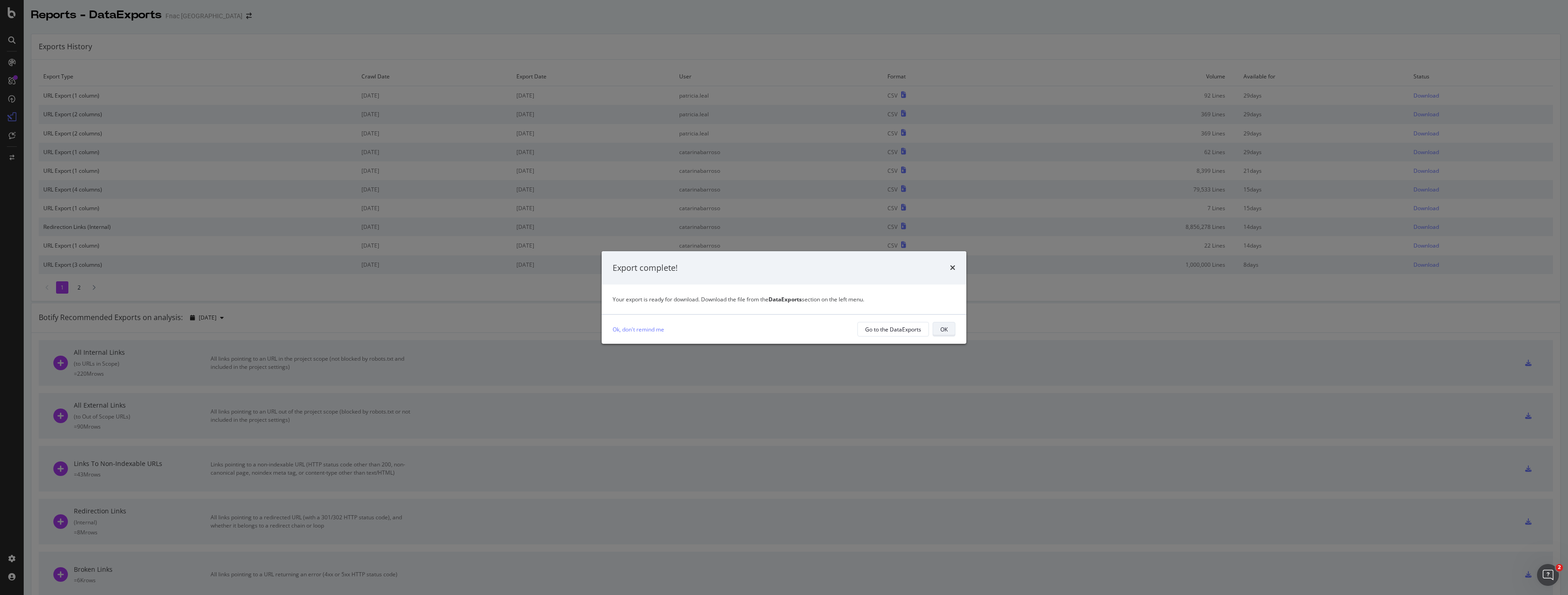
click at [946, 326] on div "OK" at bounding box center [944, 329] width 7 height 8
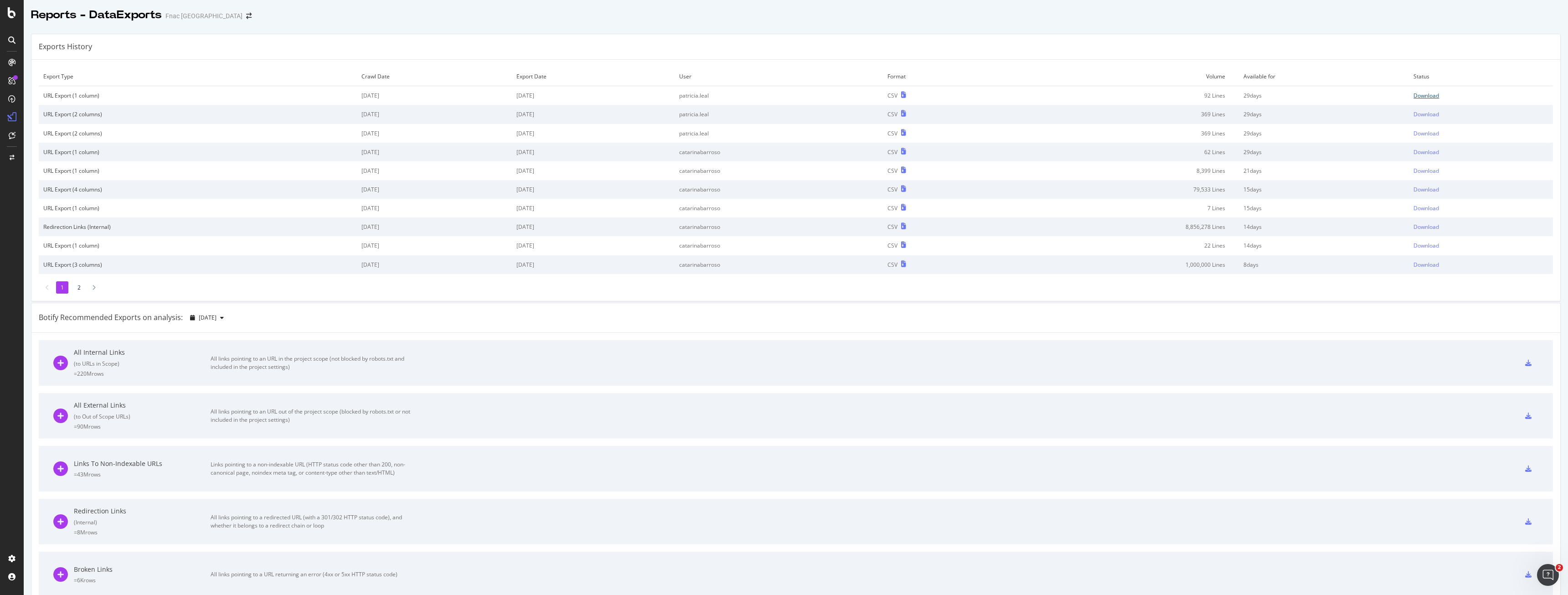
click at [1422, 99] on div "Download" at bounding box center [1426, 95] width 25 height 8
